Goal: Navigation & Orientation: Find specific page/section

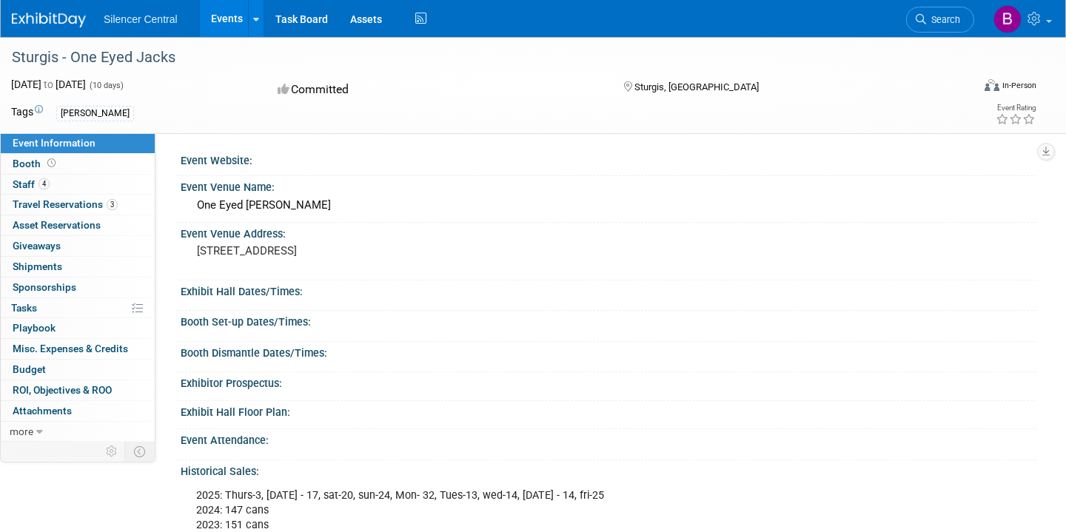
click at [231, 24] on link "Events" at bounding box center [227, 18] width 54 height 37
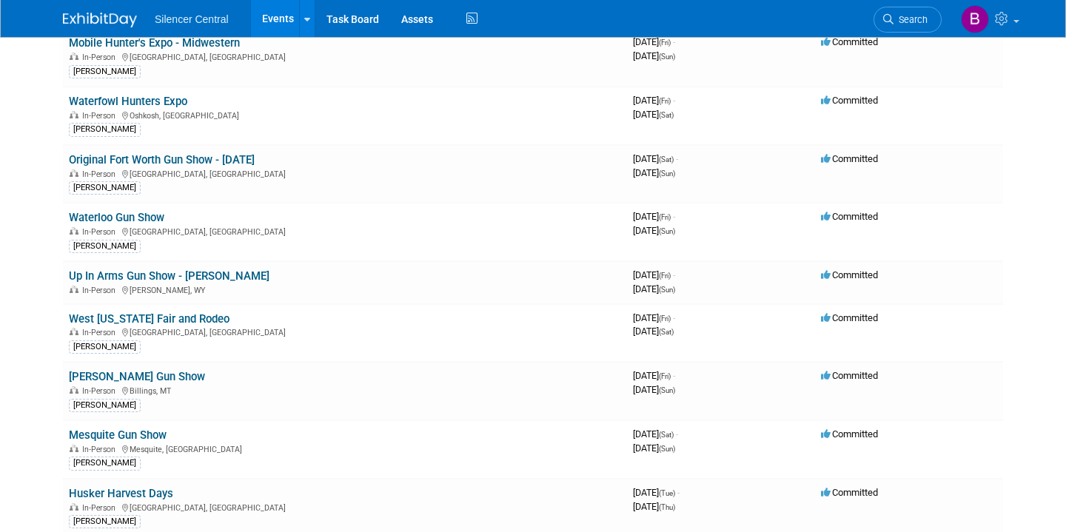
scroll to position [242, 0]
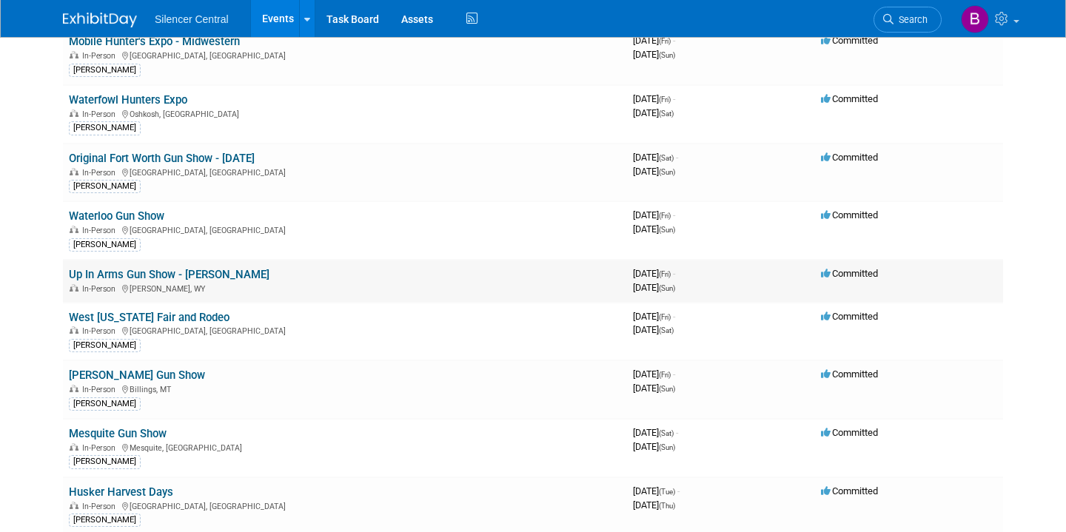
click at [209, 276] on link "Up In Arms Gun Show - [PERSON_NAME]" at bounding box center [169, 274] width 201 height 13
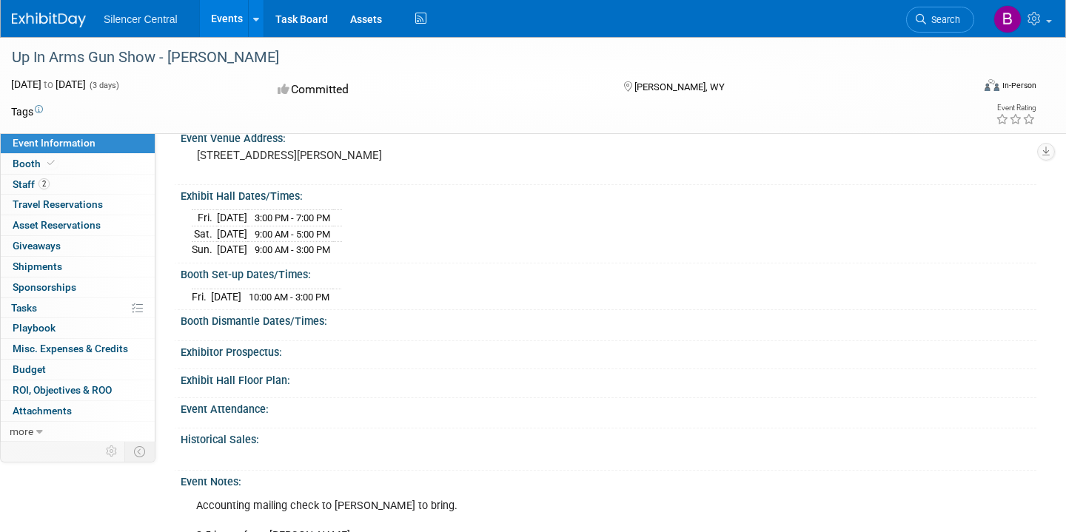
scroll to position [81, 0]
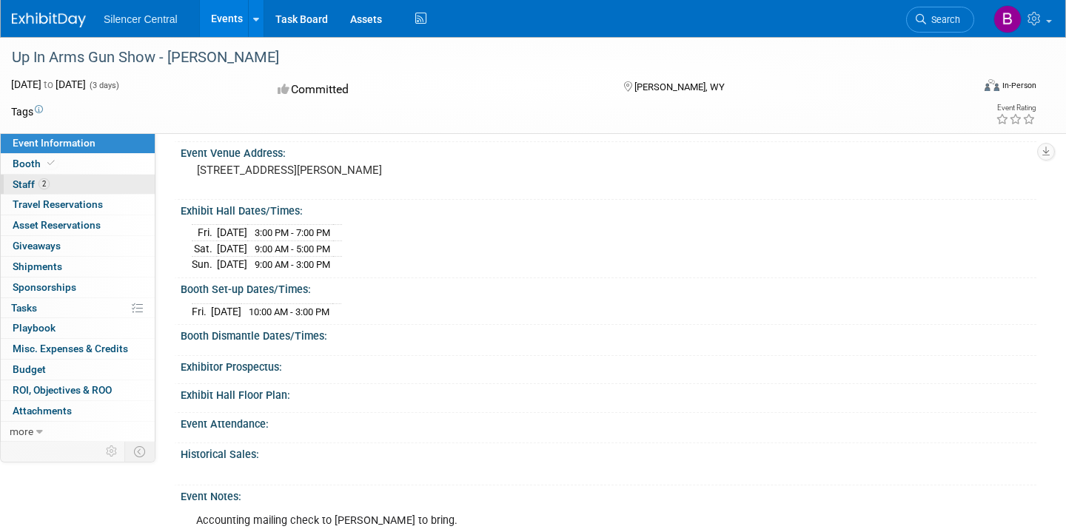
click at [73, 181] on link "2 Staff 2" at bounding box center [78, 185] width 154 height 20
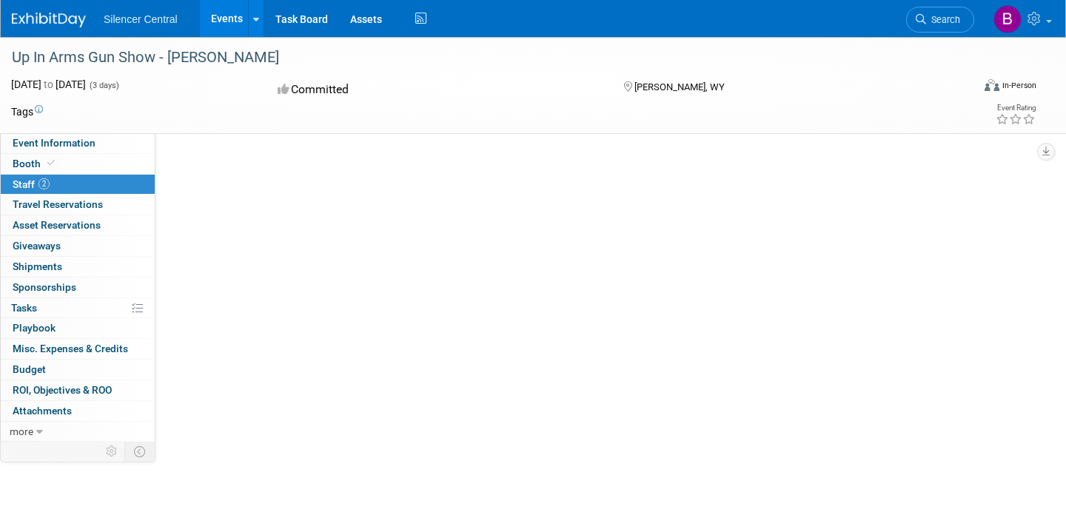
scroll to position [0, 0]
